Goal: Transaction & Acquisition: Purchase product/service

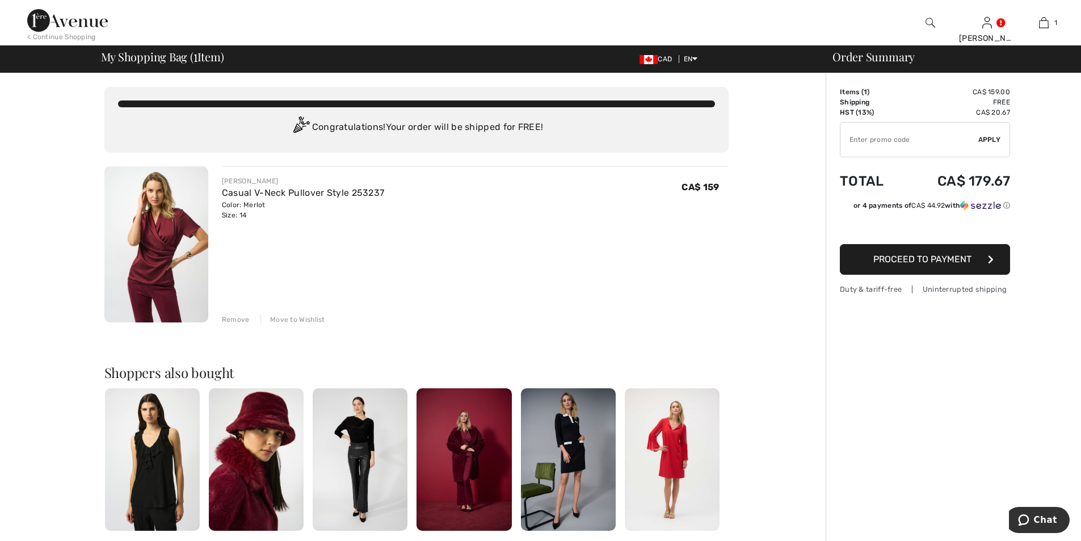
click at [467, 443] on img at bounding box center [463, 459] width 95 height 142
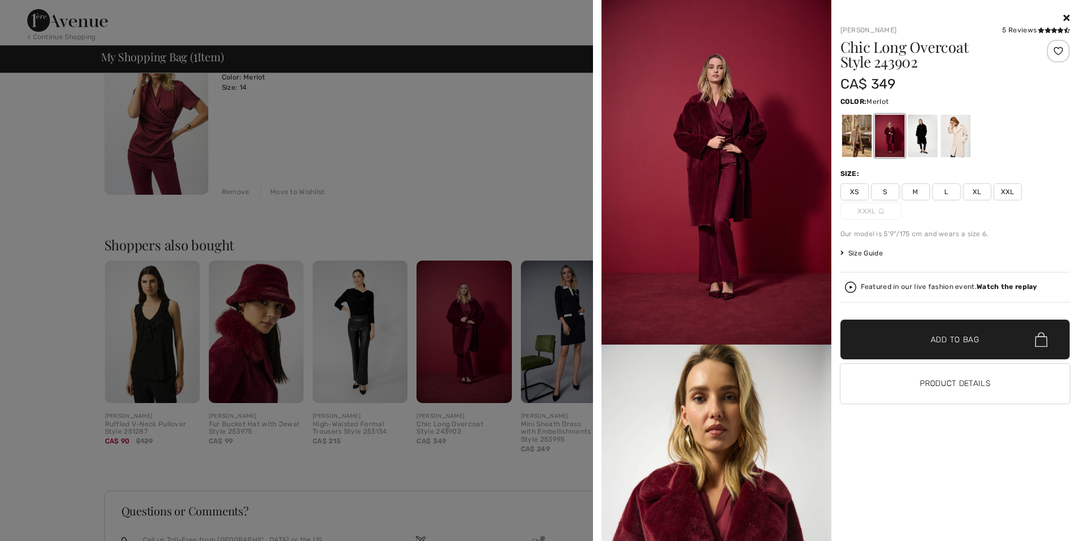
scroll to position [142, 0]
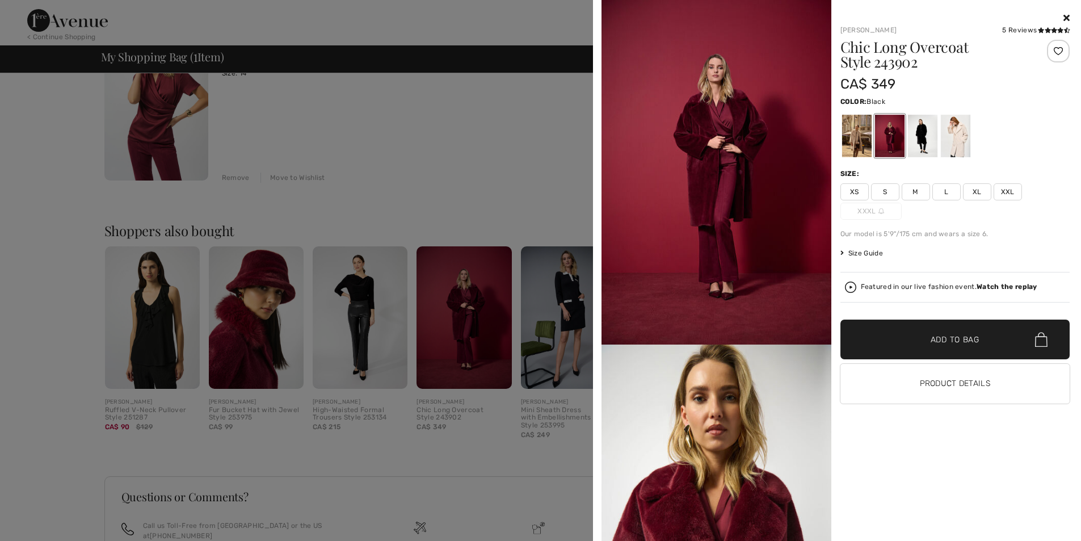
click at [918, 134] on div at bounding box center [921, 136] width 29 height 43
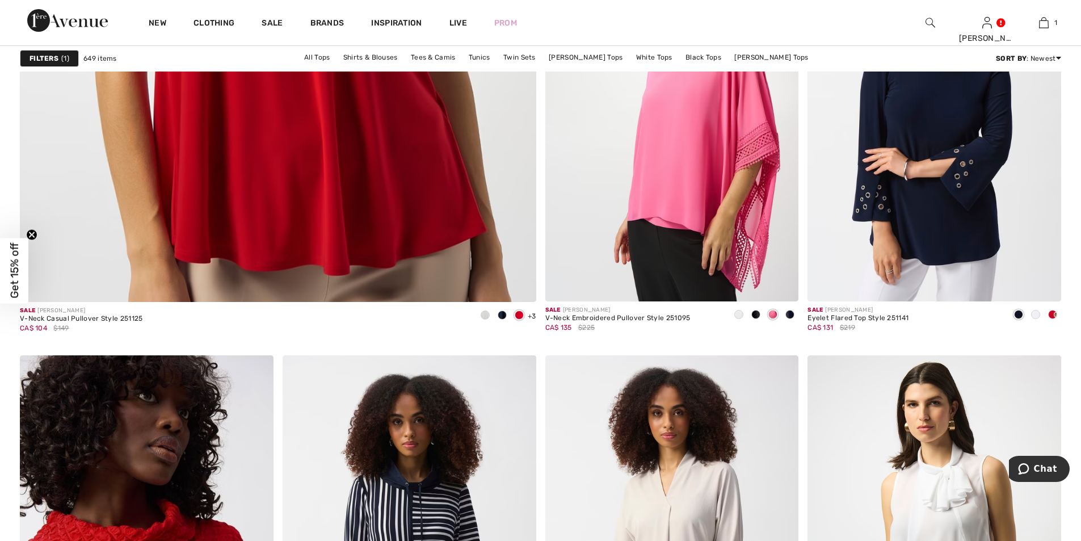
scroll to position [4056, 0]
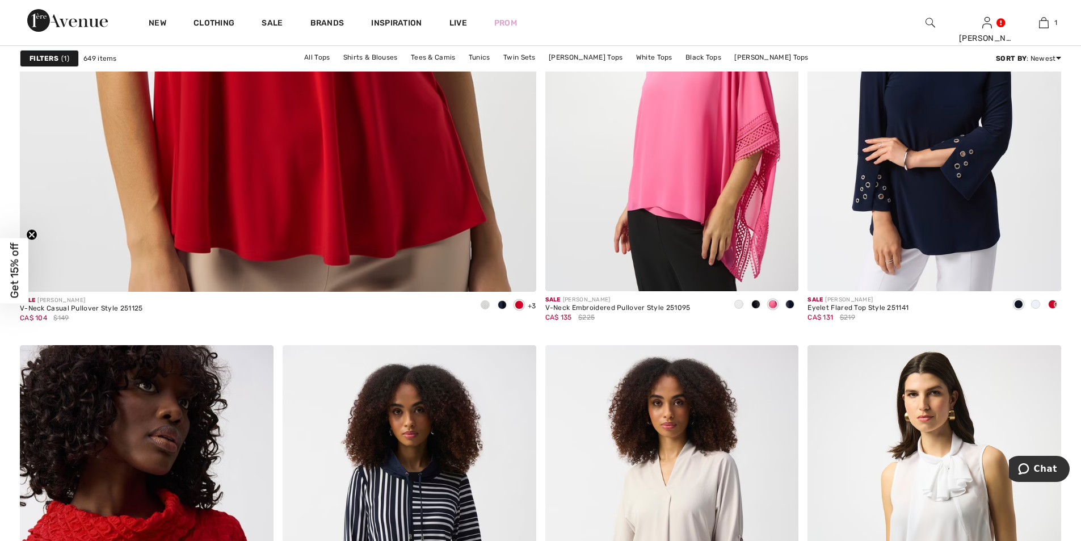
click at [65, 61] on span "1" at bounding box center [65, 58] width 8 height 10
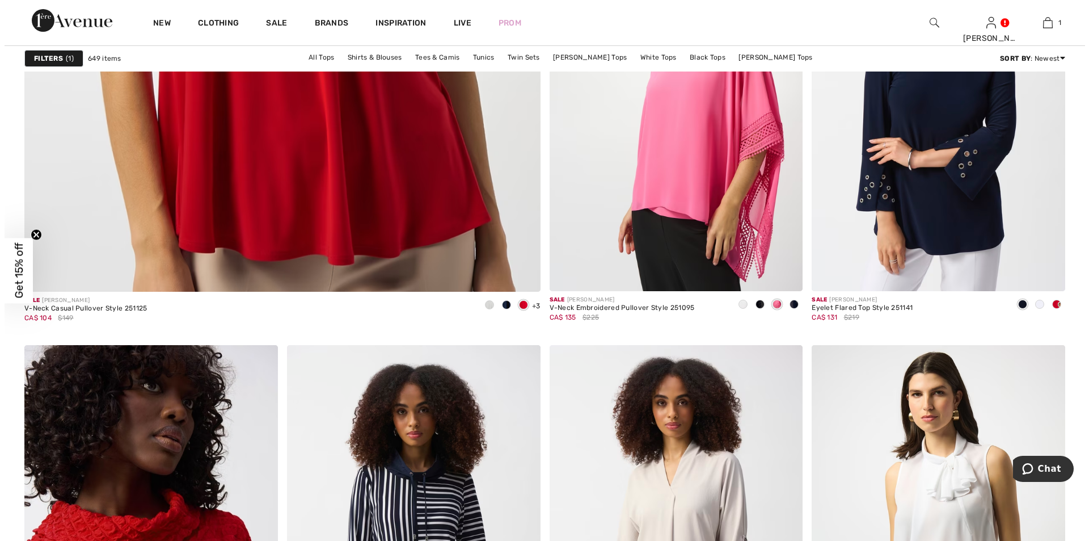
scroll to position [4080, 0]
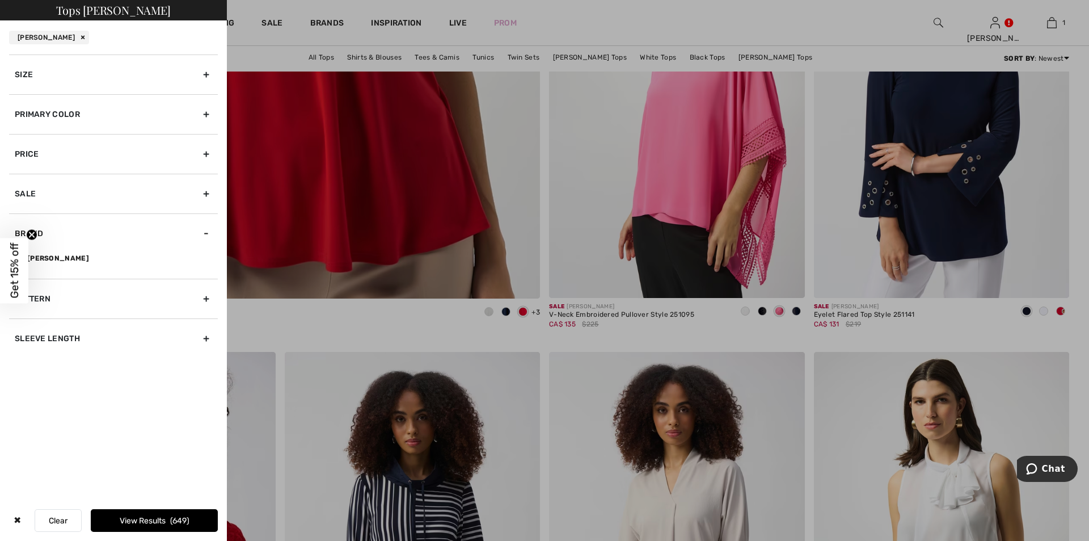
click at [203, 111] on div "Primary Color" at bounding box center [113, 114] width 209 height 40
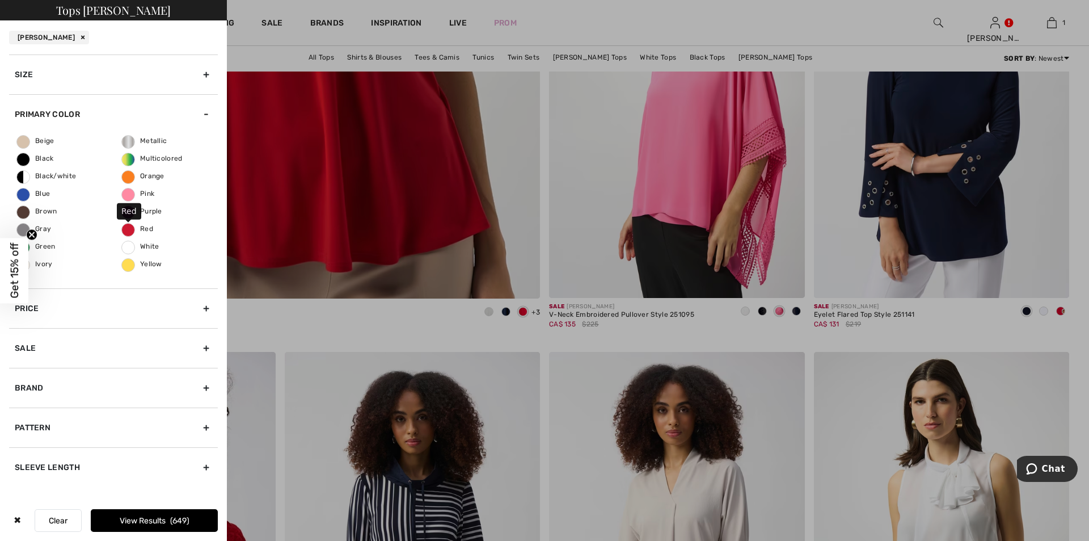
click at [130, 231] on span "Red" at bounding box center [137, 229] width 31 height 8
click at [0, 0] on input "Red" at bounding box center [0, 0] width 0 height 0
click at [152, 210] on span "Purple" at bounding box center [142, 211] width 40 height 8
click at [0, 0] on input "Purple" at bounding box center [0, 0] width 0 height 0
click at [171, 517] on button "View Results 75" at bounding box center [154, 520] width 127 height 23
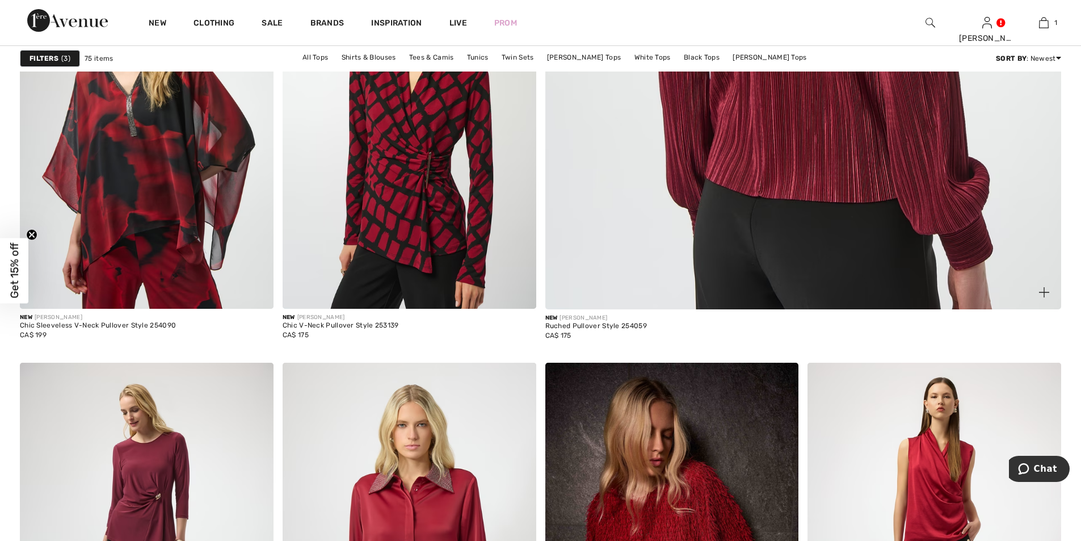
scroll to position [695, 0]
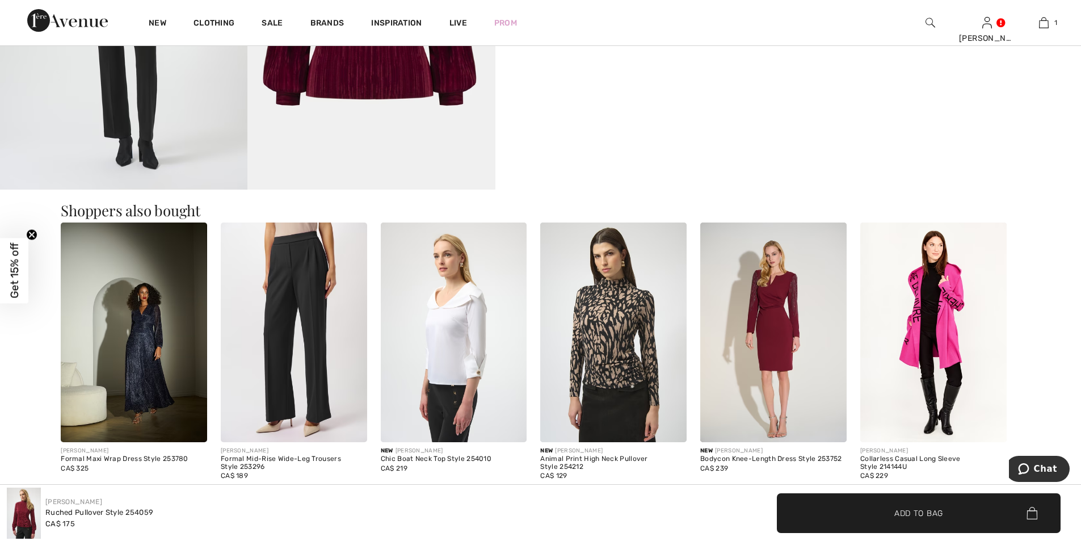
scroll to position [808, 0]
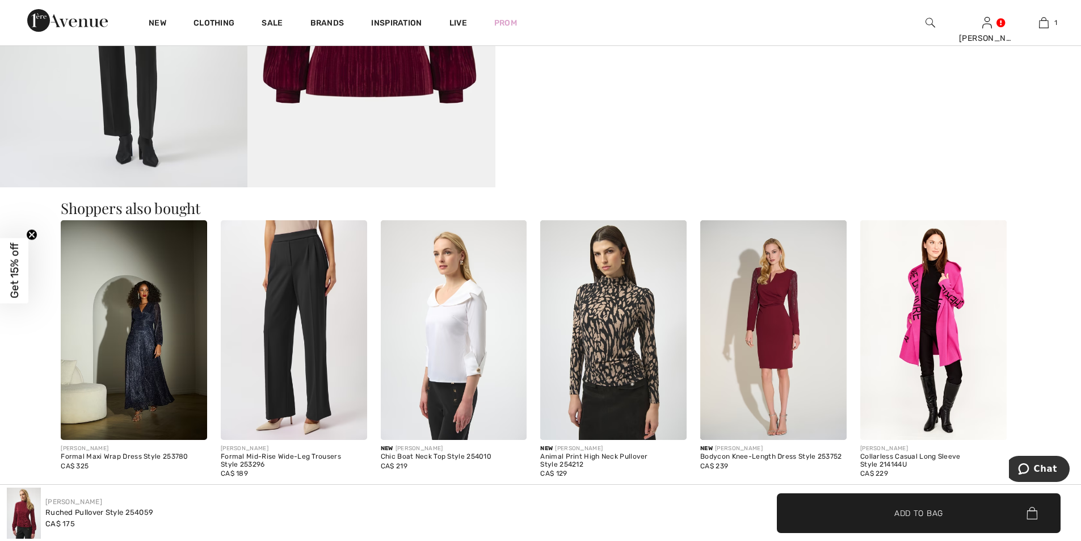
click at [777, 371] on img at bounding box center [773, 330] width 146 height 220
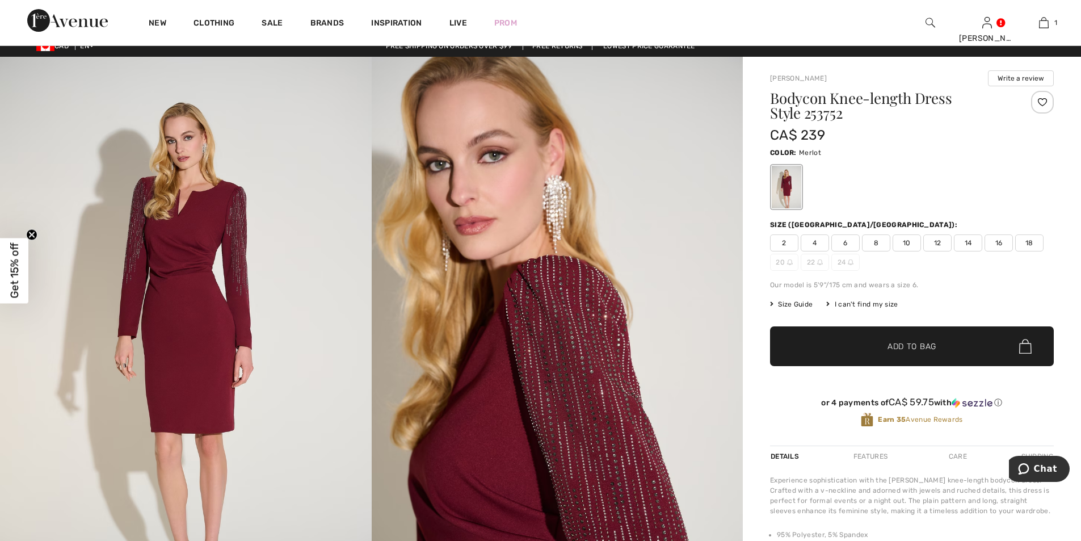
scroll to position [14, 0]
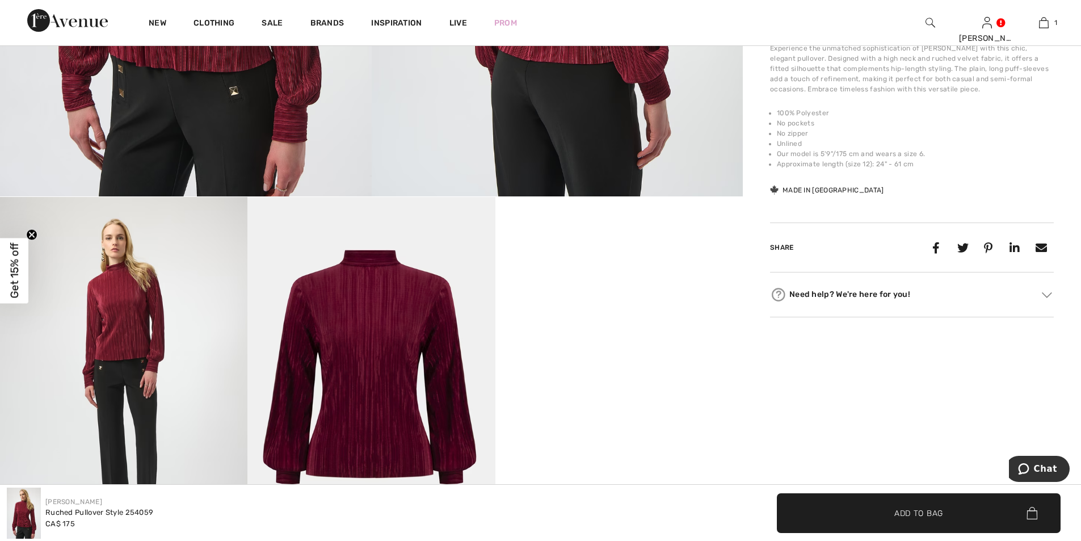
scroll to position [431, 0]
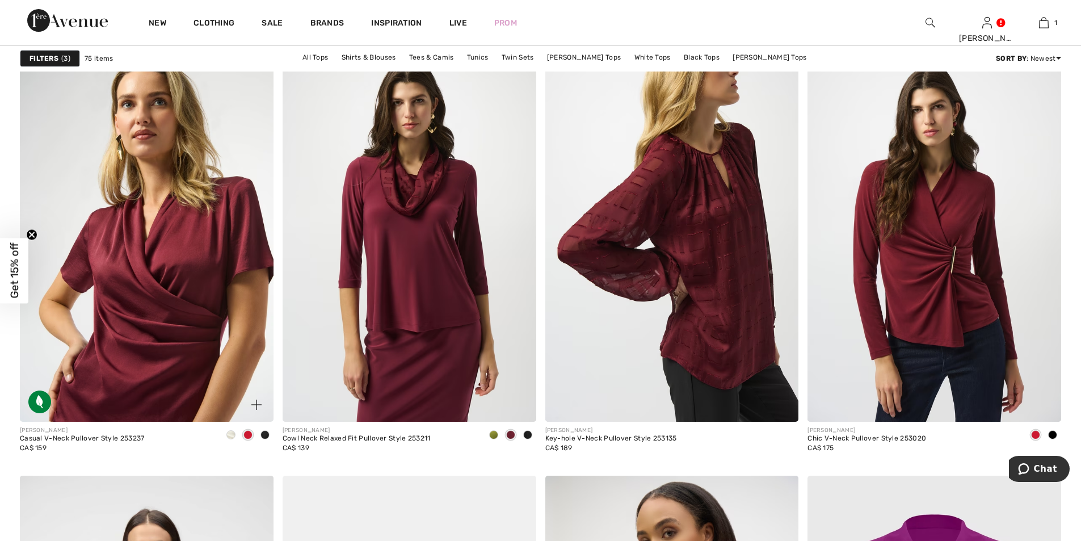
scroll to position [2467, 0]
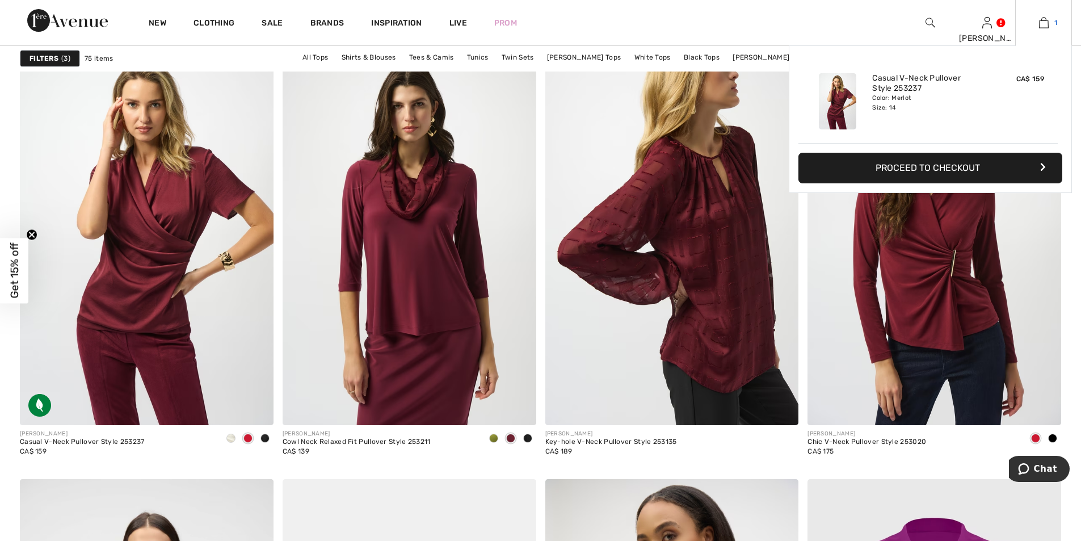
click at [1041, 27] on img at bounding box center [1044, 23] width 10 height 14
click at [981, 172] on button "Proceed to Checkout" at bounding box center [930, 168] width 264 height 31
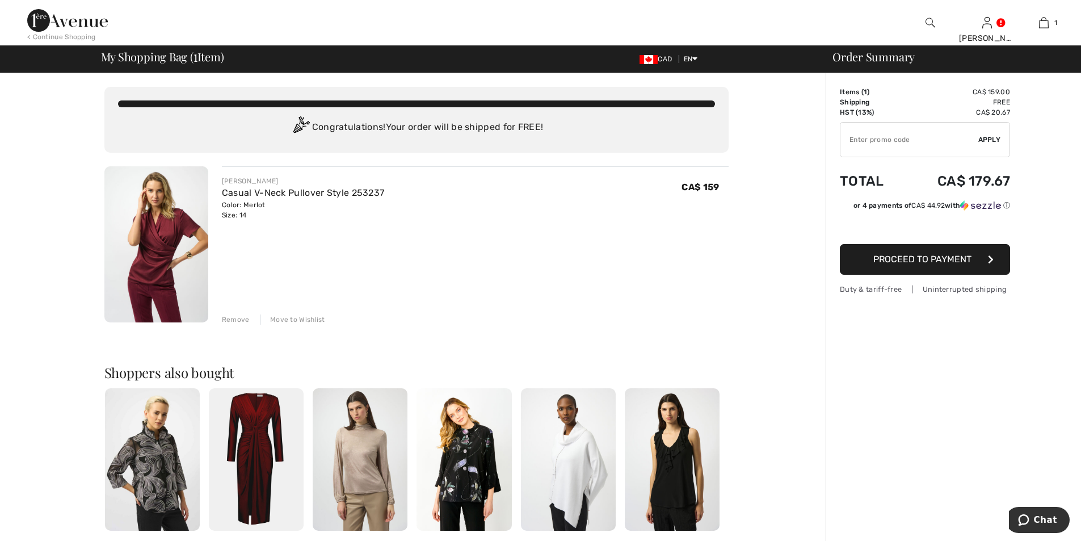
click at [875, 140] on input "TEXT" at bounding box center [909, 140] width 138 height 34
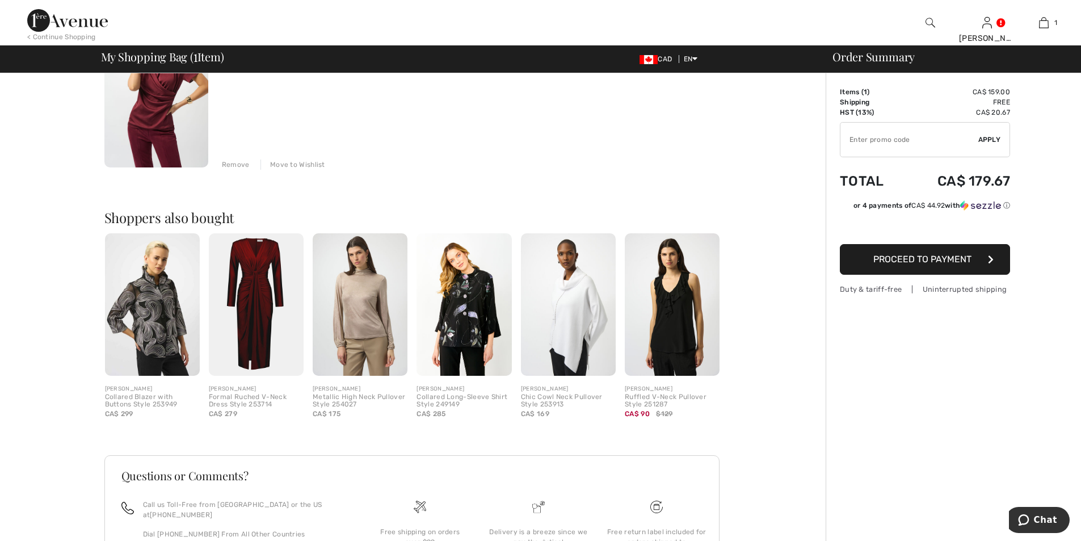
scroll to position [170, 0]
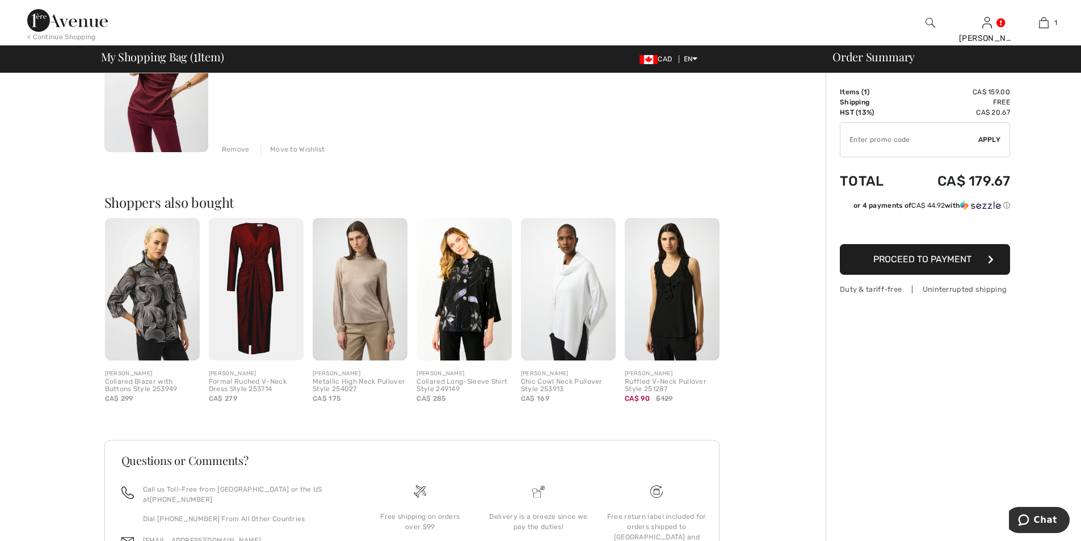
click at [255, 284] on img at bounding box center [256, 289] width 95 height 142
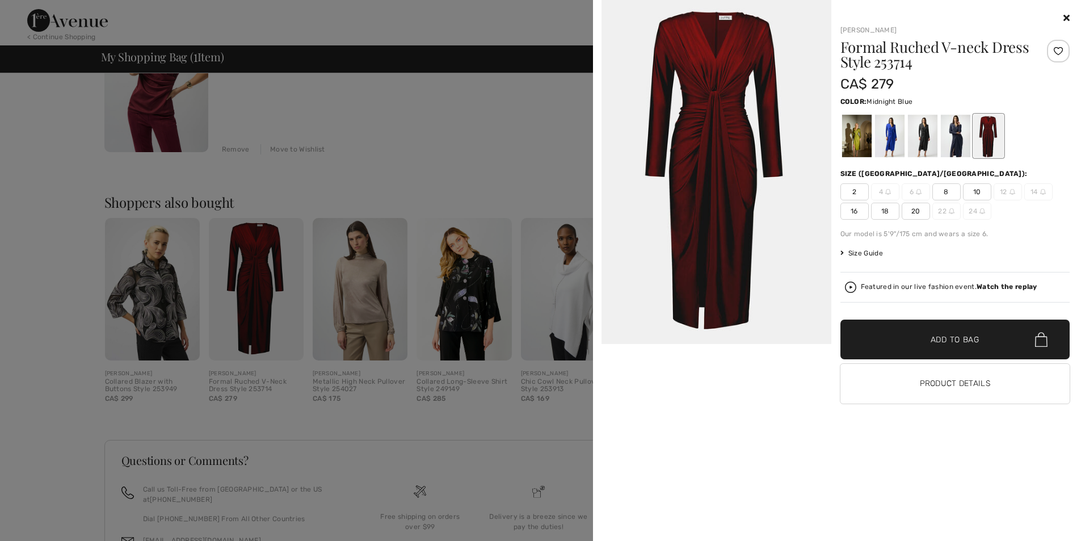
click at [959, 151] on div at bounding box center [954, 136] width 29 height 43
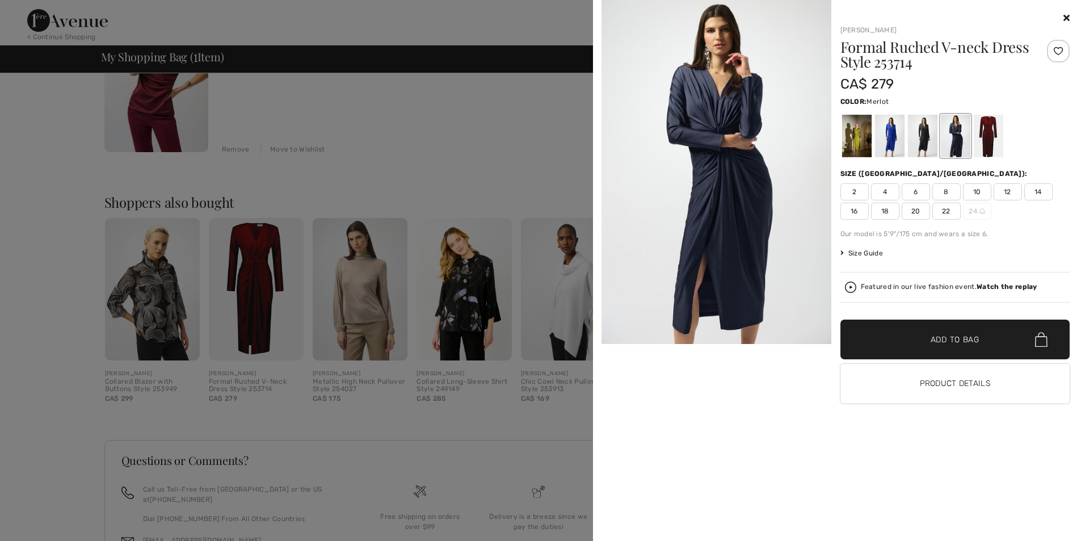
click at [981, 145] on div at bounding box center [987, 136] width 29 height 43
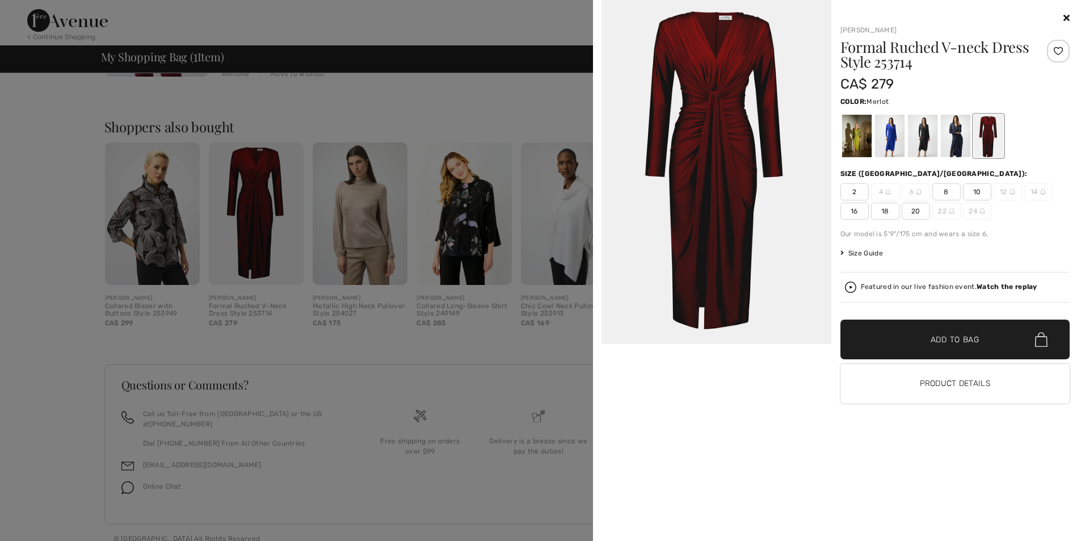
scroll to position [247, 0]
click at [94, 124] on div at bounding box center [540, 270] width 1081 height 541
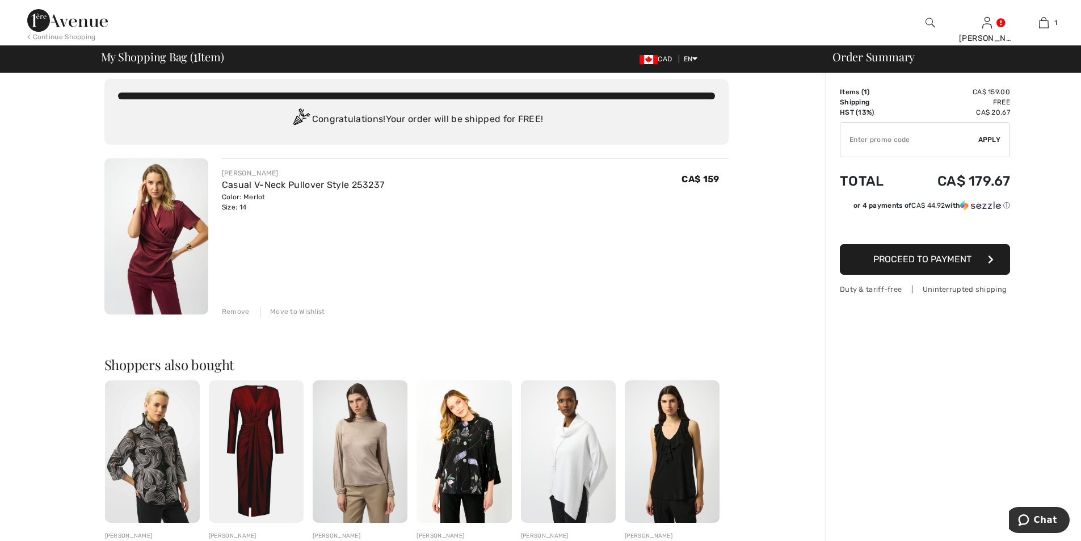
click at [860, 136] on input "TEXT" at bounding box center [909, 140] width 138 height 34
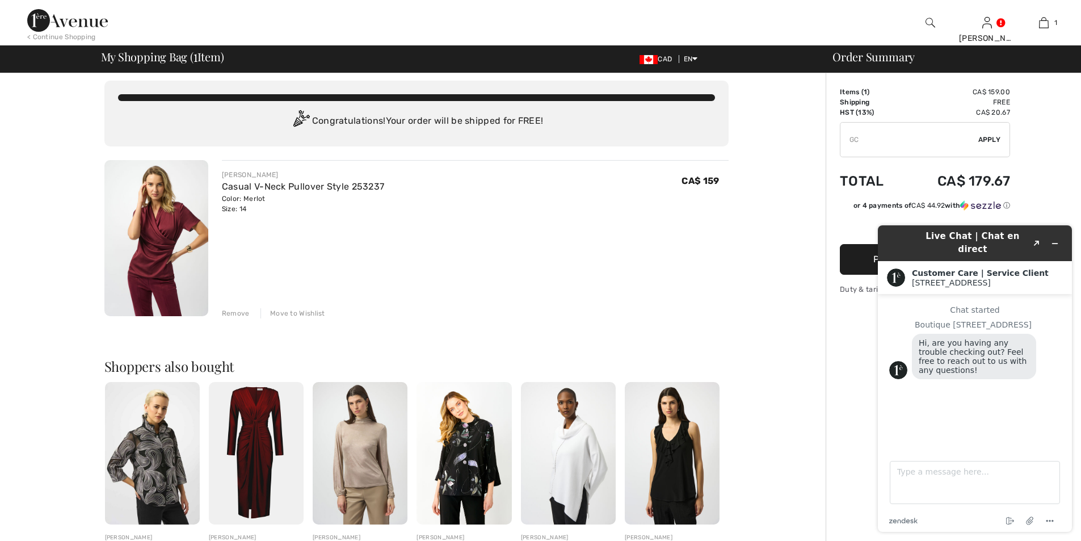
scroll to position [1, 0]
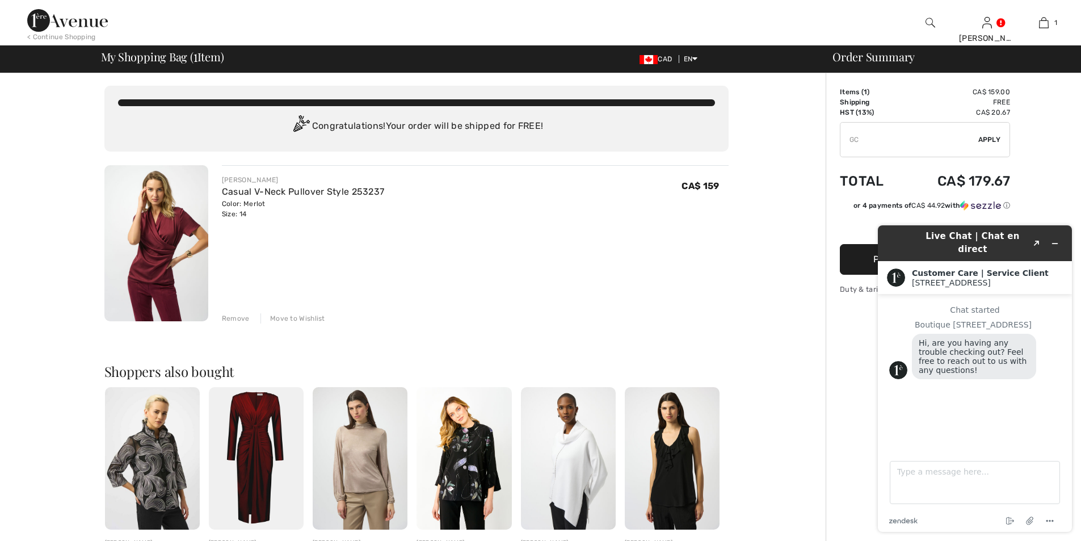
click at [867, 140] on input "TEXT" at bounding box center [909, 140] width 138 height 34
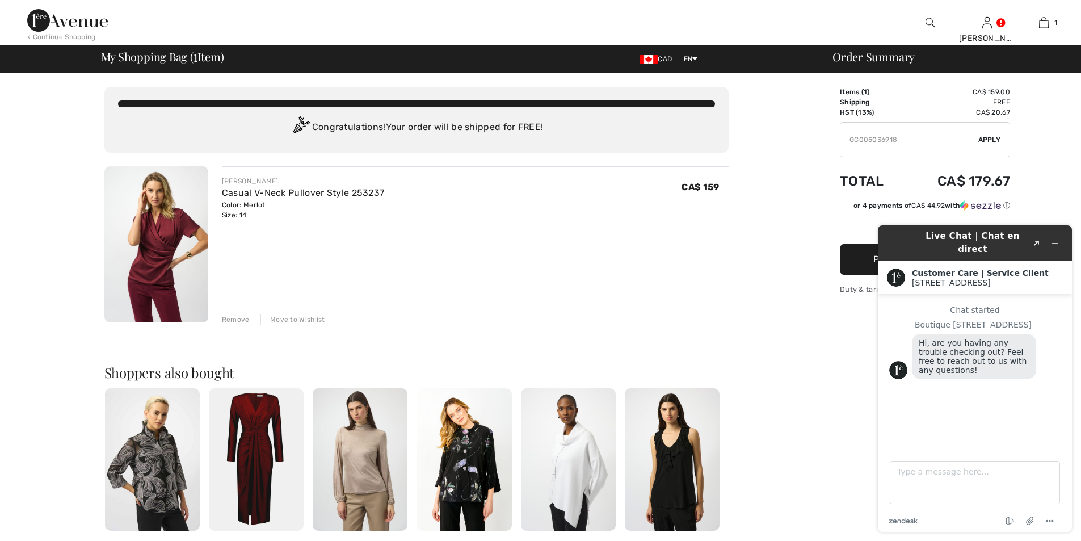
type input "GC005036918"
click at [980, 140] on span "Apply" at bounding box center [989, 139] width 23 height 10
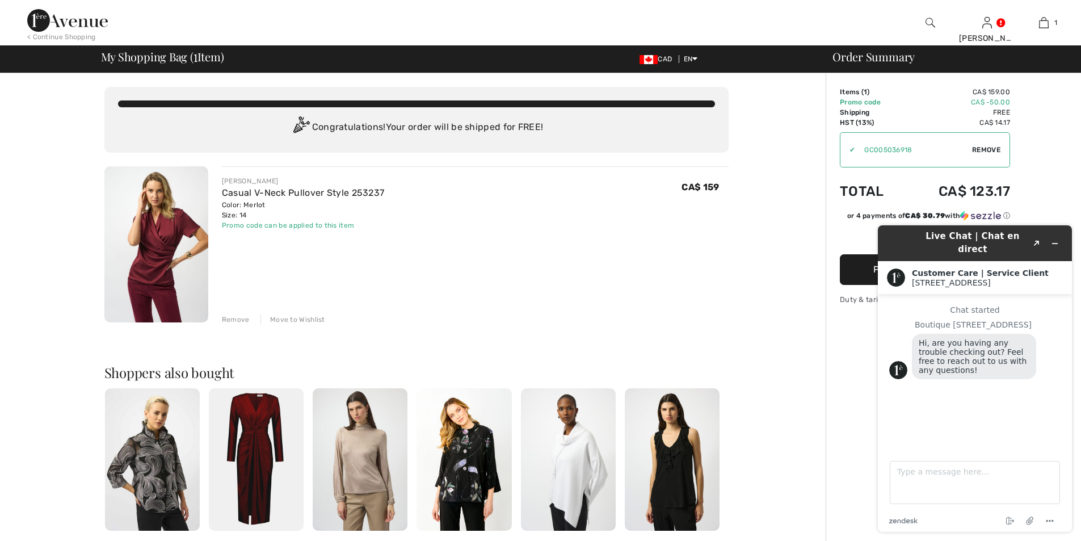
click at [1060, 162] on div "Order Summary Details Items ( 1 ) CA$ 159.00 Promo code CA$ -50.00 Shipping Fre…" at bounding box center [952, 435] width 255 height 725
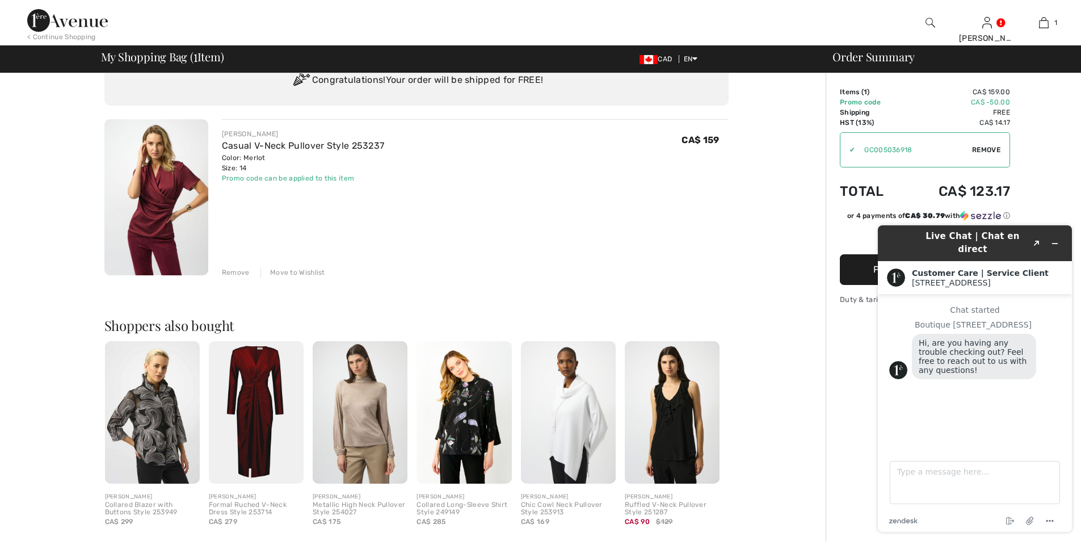
scroll to position [142, 0]
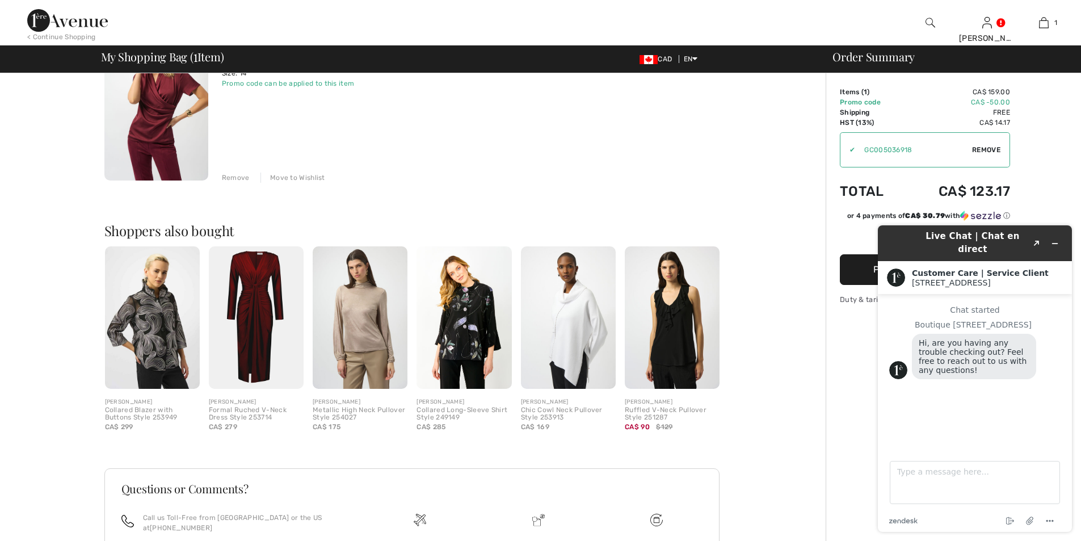
click at [795, 217] on div "You are only CA$ 0.00 away from FREE SHIPPING! Continue Shopping > Congratulati…" at bounding box center [416, 293] width 819 height 725
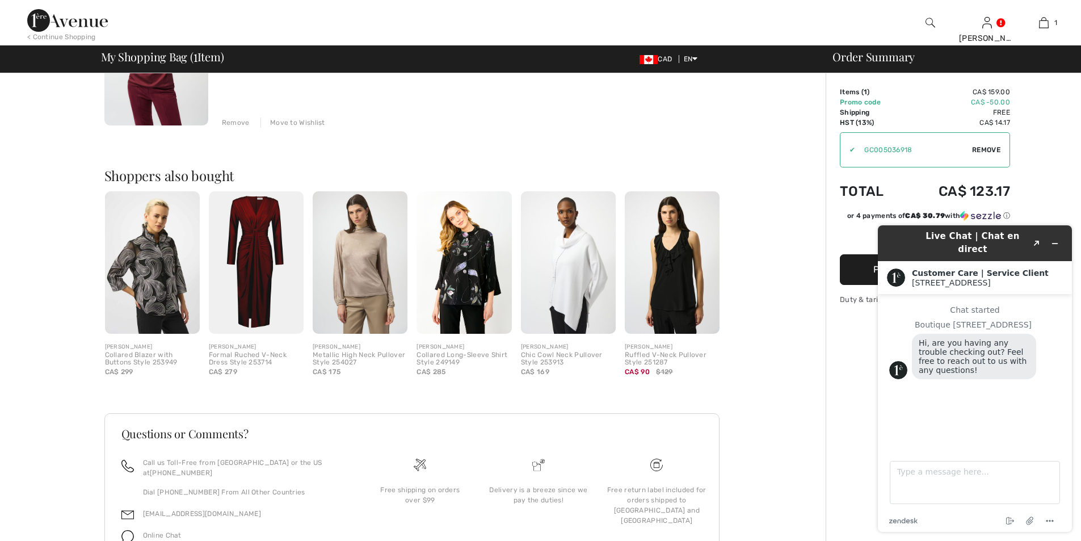
scroll to position [199, 0]
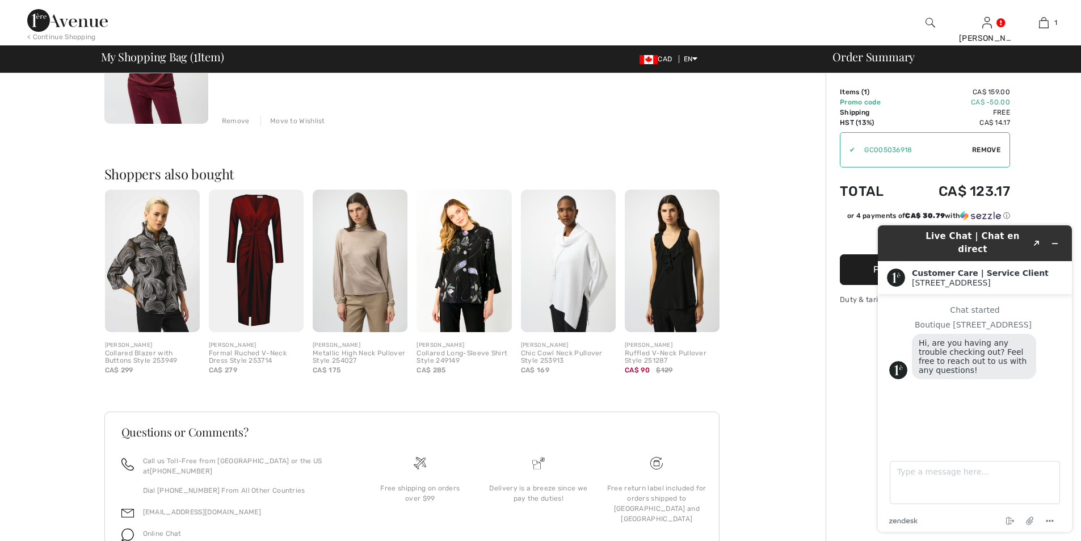
click at [837, 455] on div "Order Summary Details Items ( 1 ) CA$ 159.00 Promo code CA$ -50.00 Shipping Fre…" at bounding box center [952, 237] width 255 height 725
click at [766, 382] on div "You are only CA$ 0.00 away from FREE SHIPPING! Continue Shopping > Congratulati…" at bounding box center [416, 237] width 819 height 725
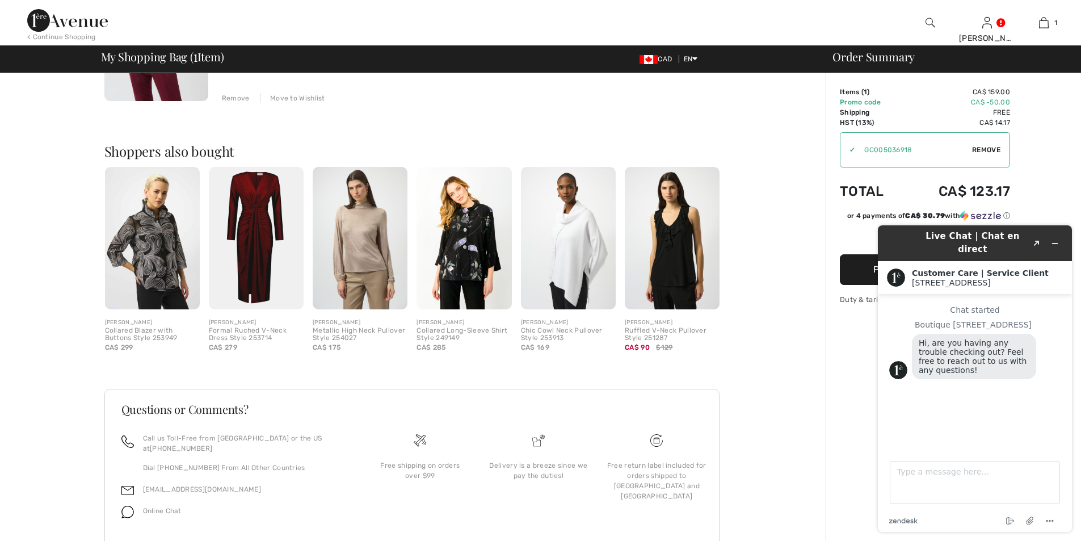
scroll to position [247, 0]
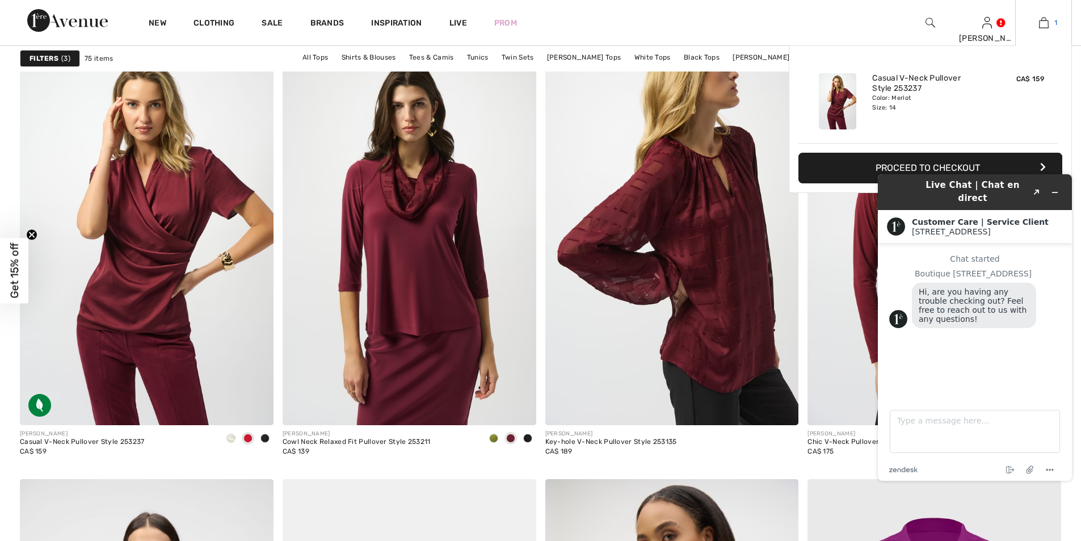
click at [1047, 24] on img at bounding box center [1044, 23] width 10 height 14
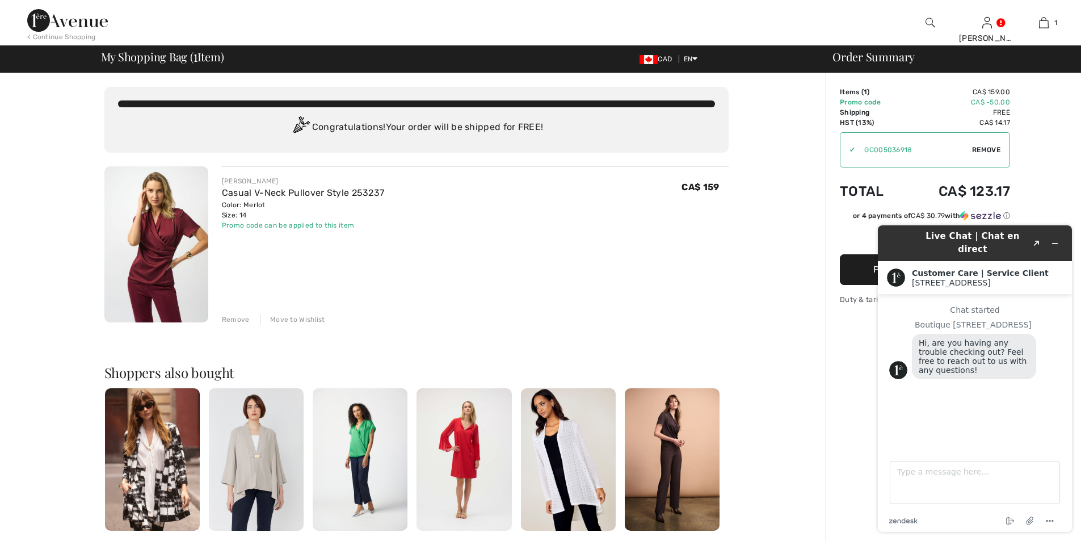
click at [866, 270] on button "Proceed to Payment" at bounding box center [924, 269] width 170 height 31
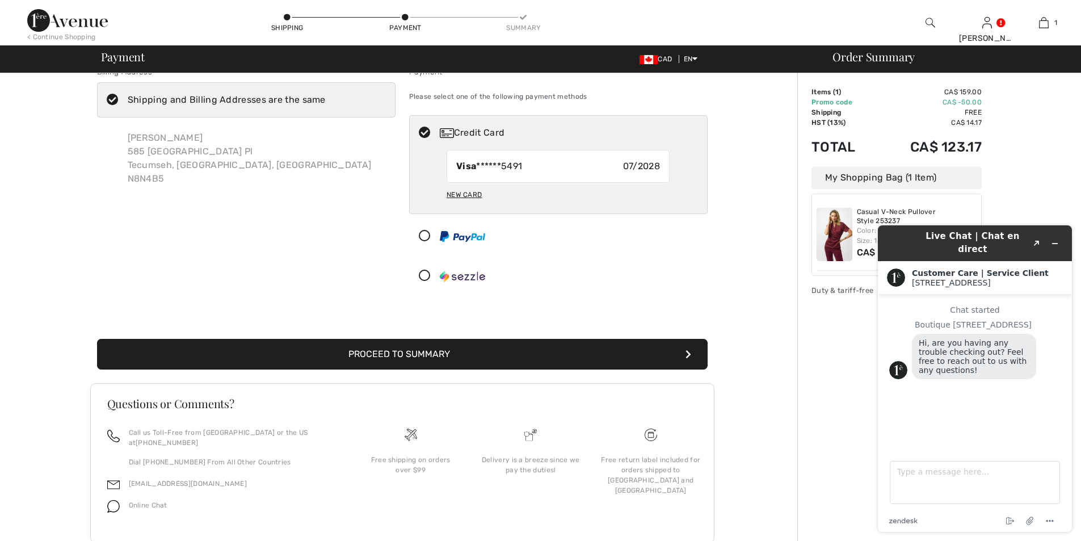
scroll to position [41, 0]
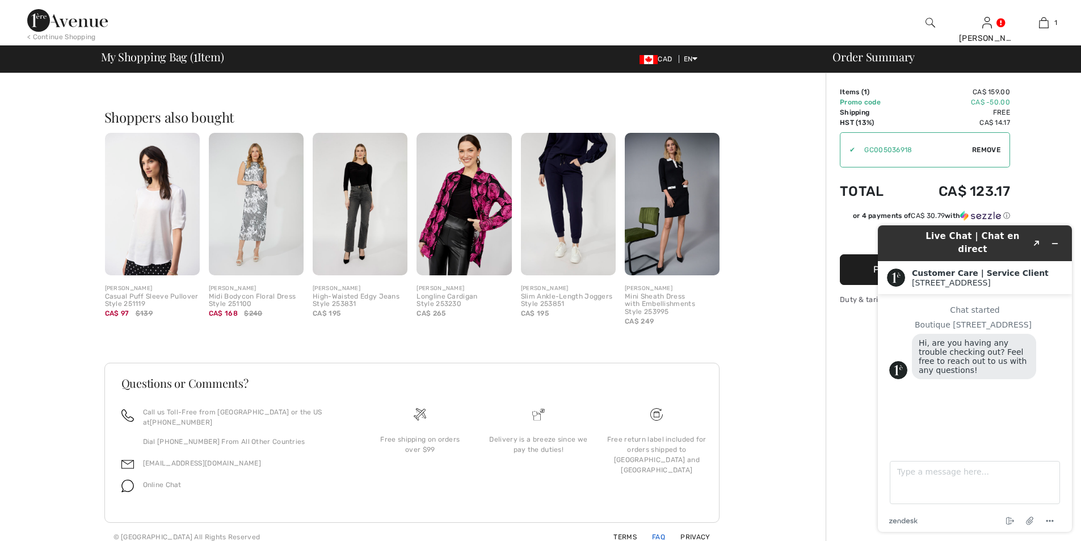
click at [660, 533] on link "FAQ" at bounding box center [651, 537] width 27 height 8
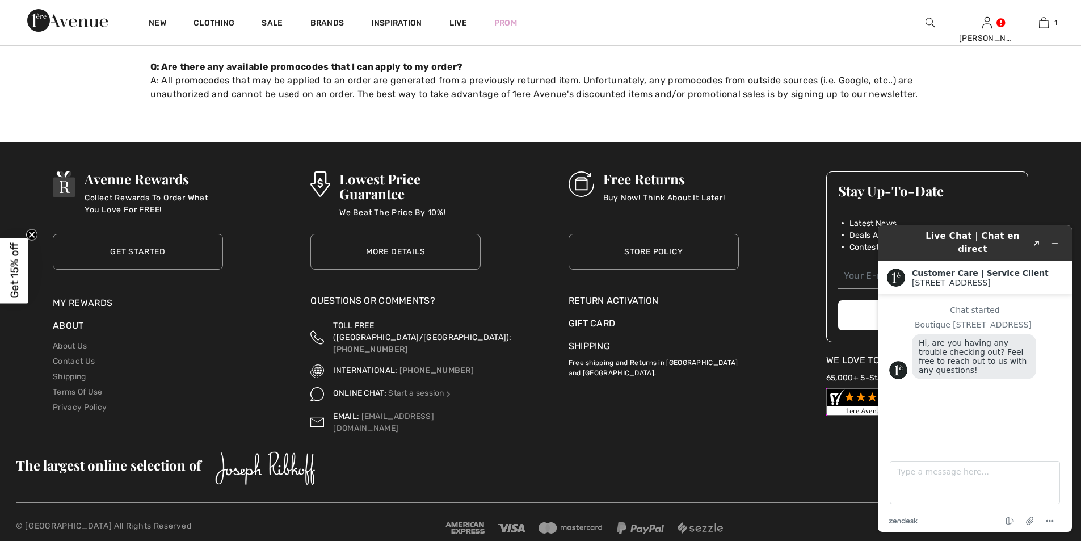
scroll to position [730, 0]
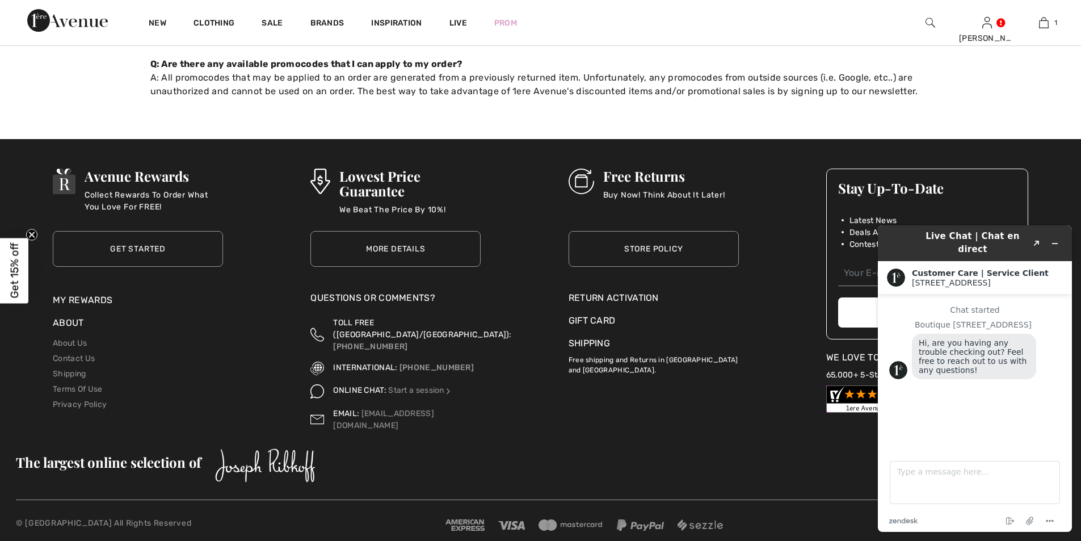
click at [652, 247] on link "Store Policy" at bounding box center [653, 249] width 170 height 36
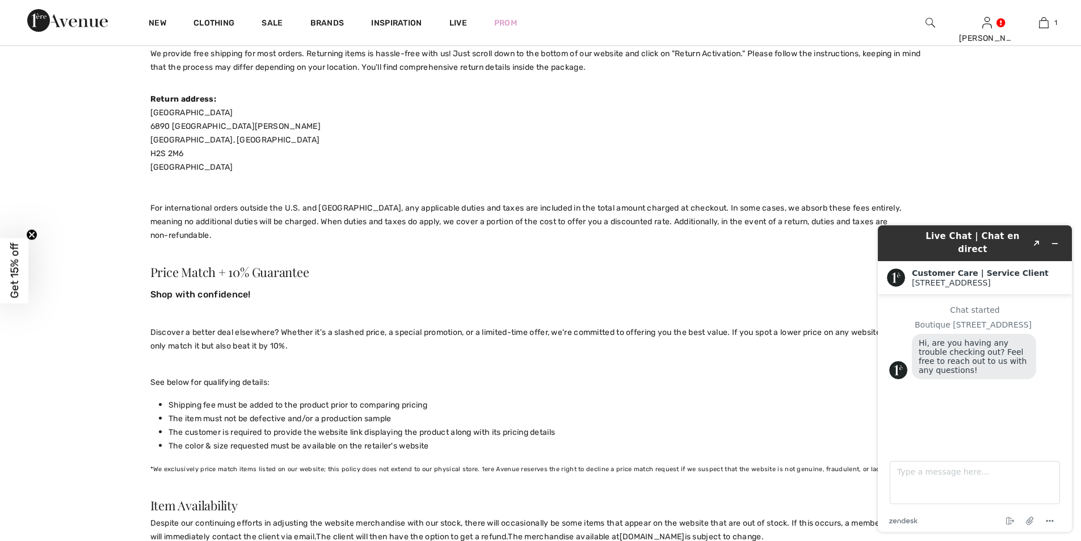
scroll to position [255, 0]
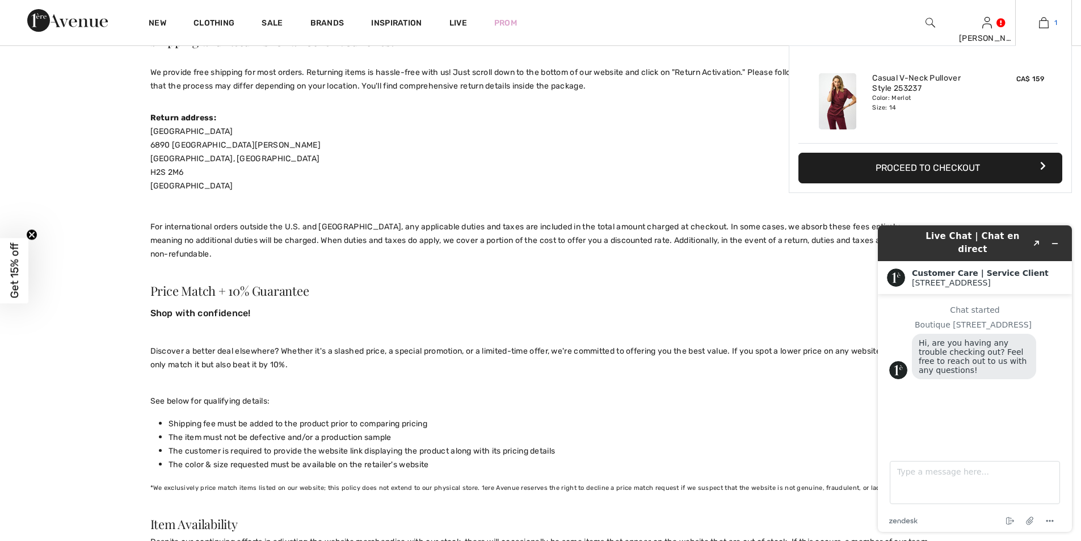
click at [1040, 22] on img at bounding box center [1044, 23] width 10 height 14
click at [988, 168] on button "Proceed to Checkout" at bounding box center [930, 168] width 264 height 31
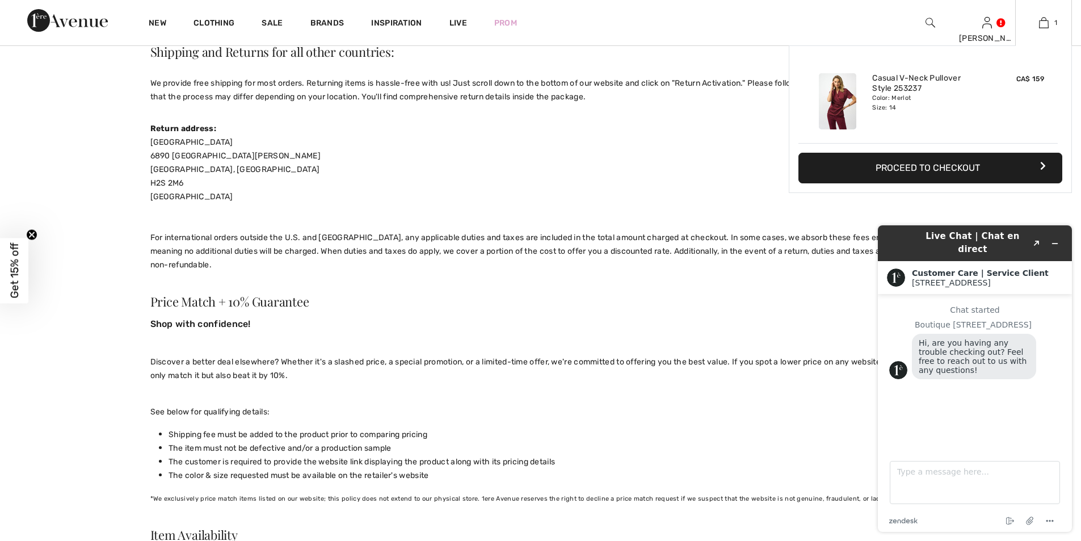
scroll to position [241, 0]
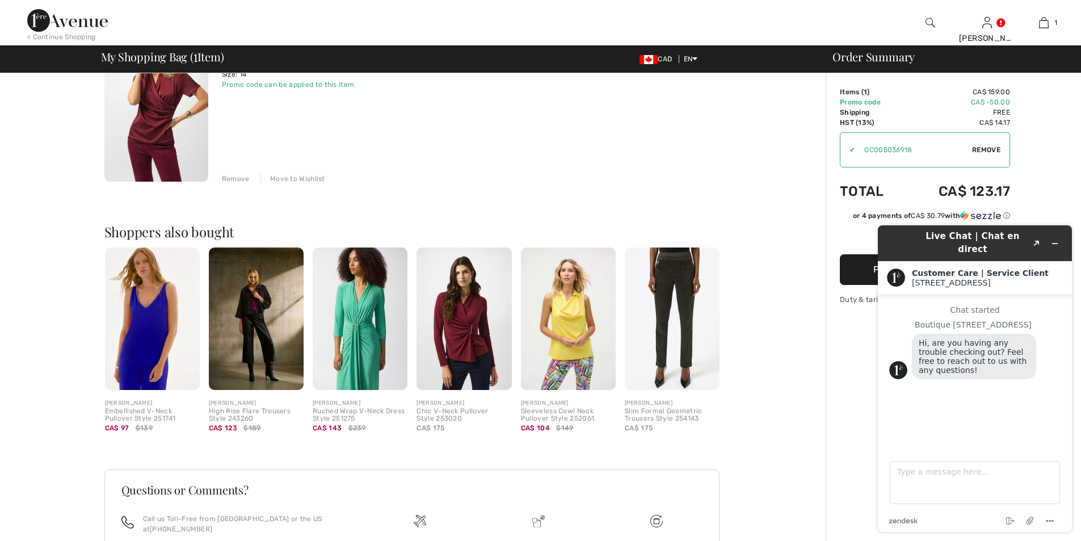
scroll to position [142, 0]
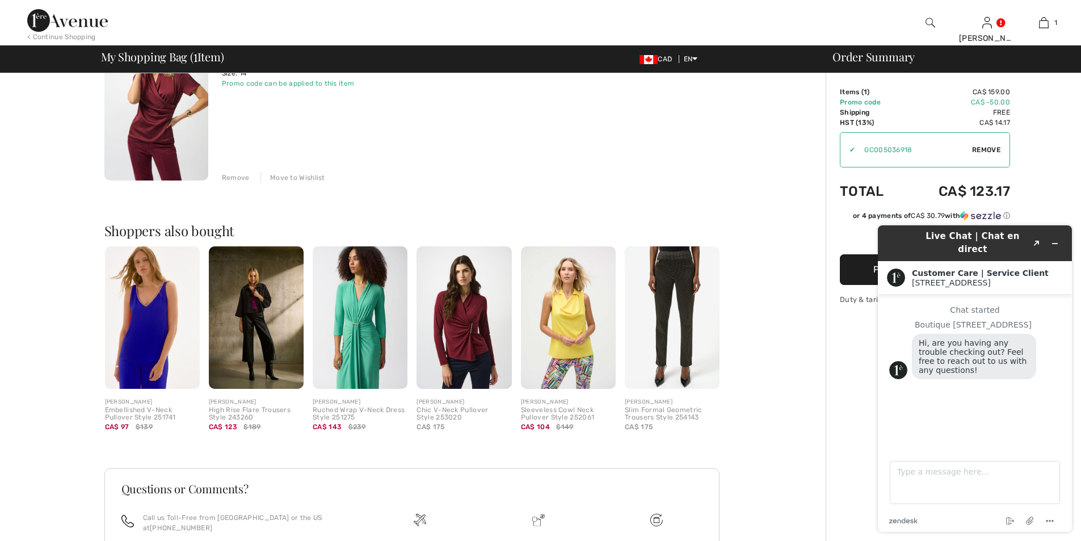
click at [863, 266] on button "Proceed to Payment" at bounding box center [924, 269] width 170 height 31
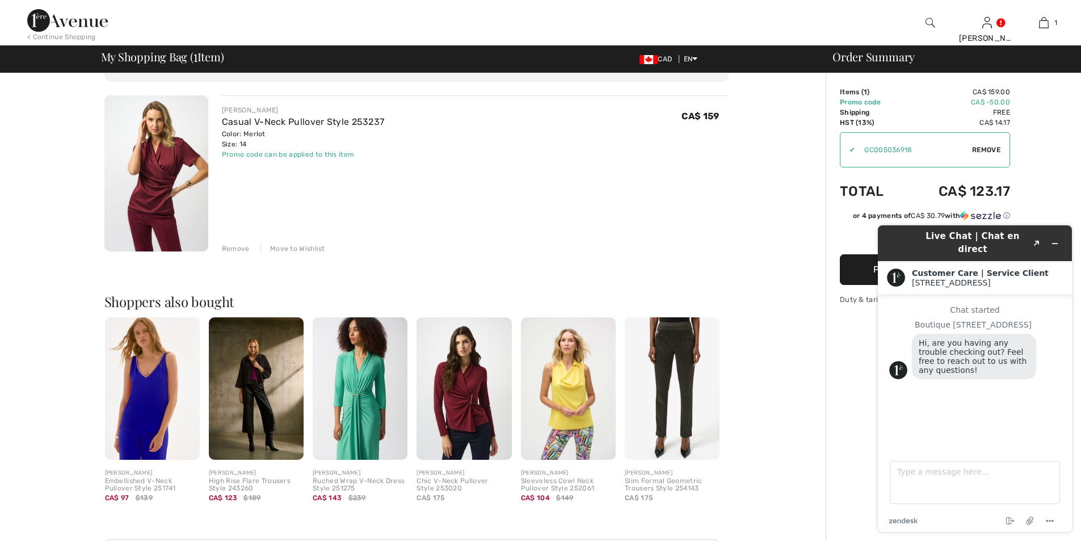
scroll to position [57, 0]
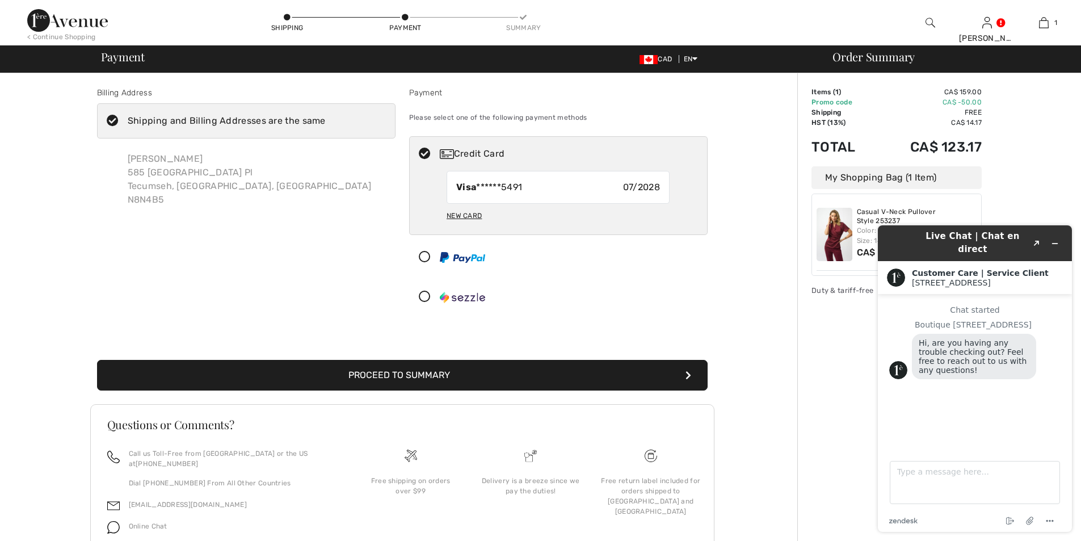
click at [421, 370] on button "Proceed to Summary" at bounding box center [402, 375] width 610 height 31
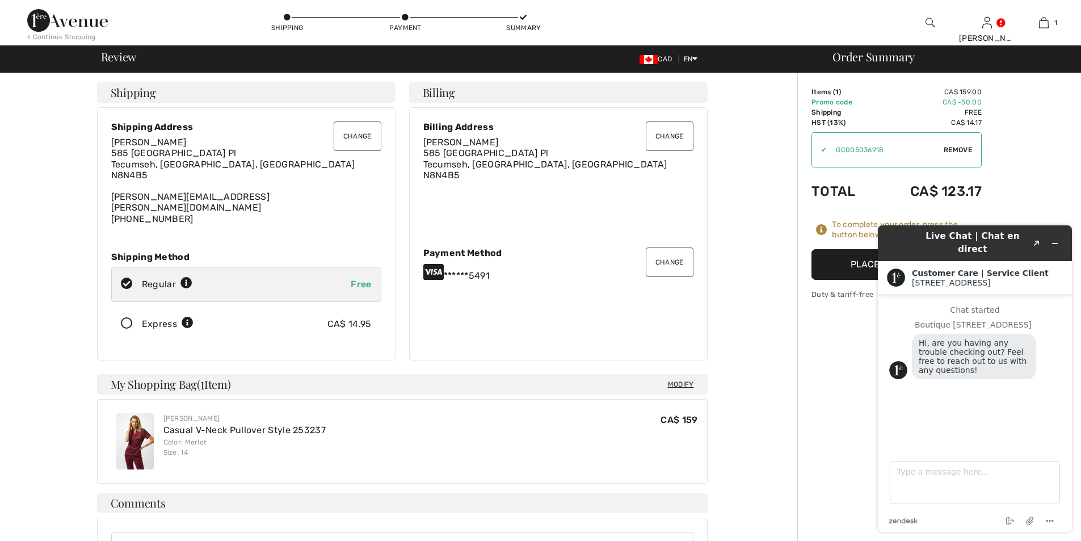
click at [836, 261] on button "Place Your Order" at bounding box center [896, 264] width 170 height 31
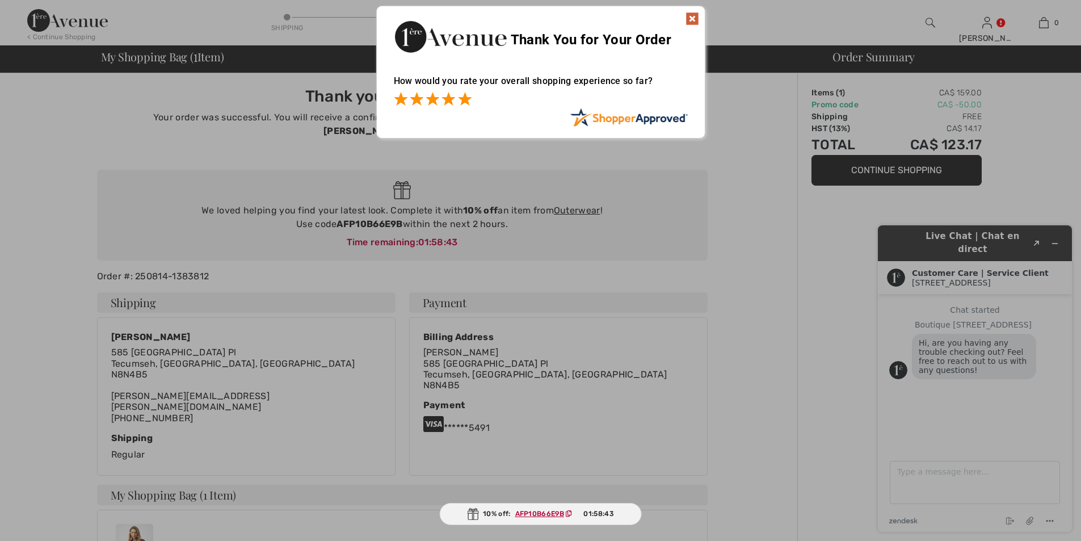
click at [466, 98] on span at bounding box center [465, 99] width 14 height 14
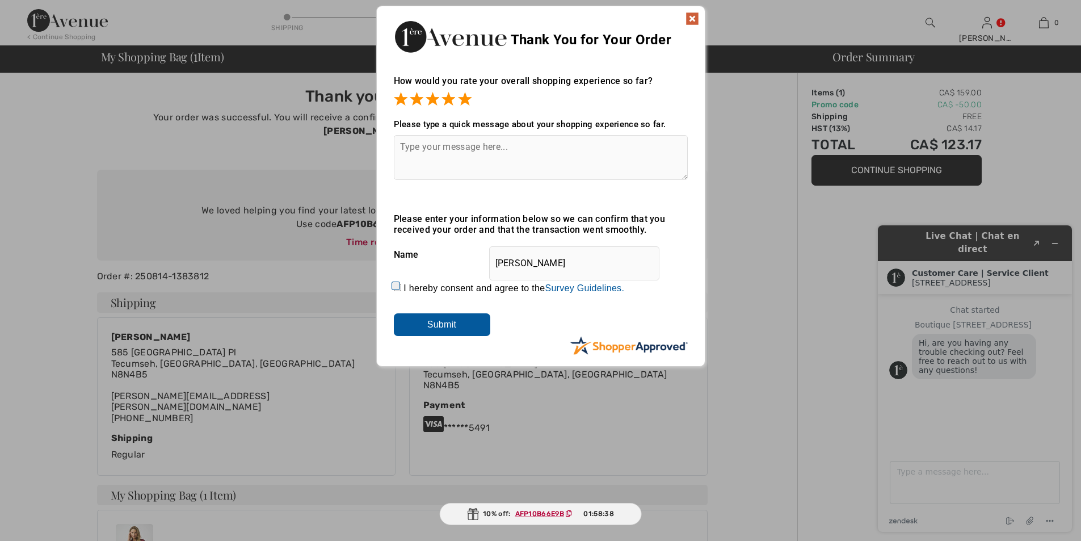
click at [695, 16] on img at bounding box center [692, 19] width 14 height 14
